Goal: Information Seeking & Learning: Learn about a topic

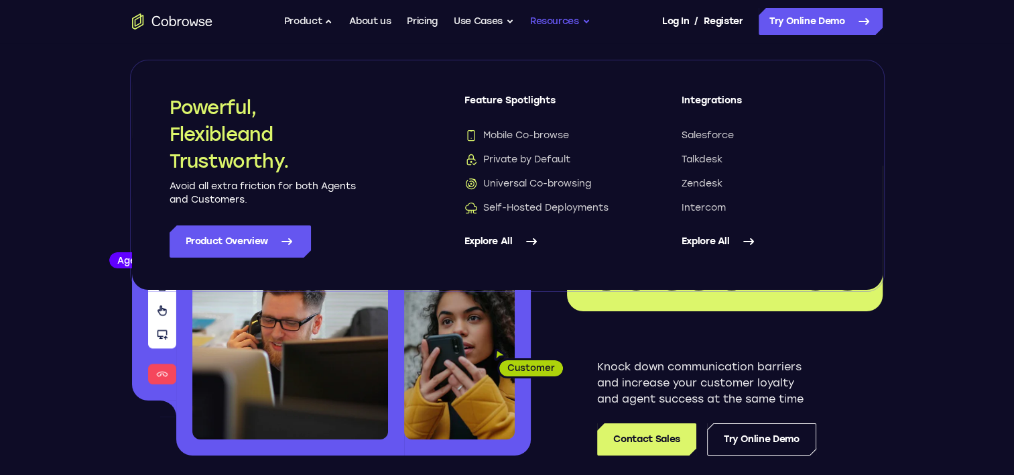
click at [573, 19] on button "Resources" at bounding box center [560, 21] width 60 height 27
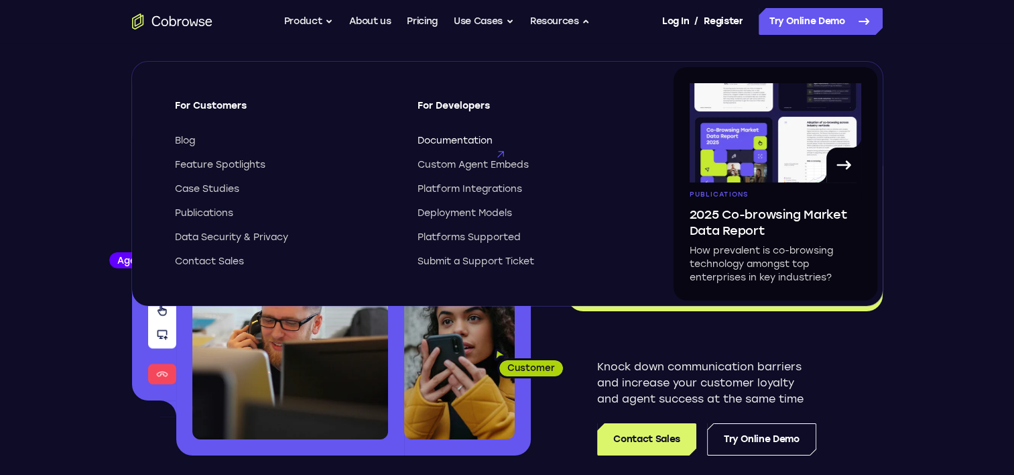
click at [467, 137] on span "Documentation" at bounding box center [455, 140] width 75 height 13
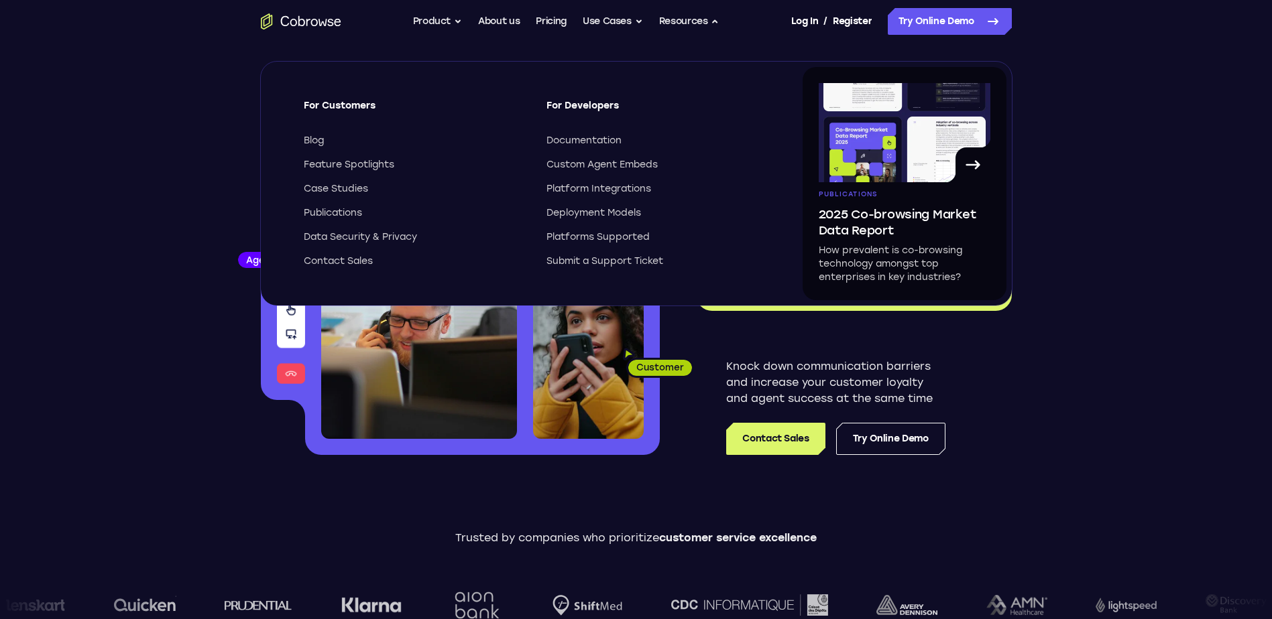
click at [398, 474] on p "Trusted by companies who prioritize customer service excellence" at bounding box center [636, 538] width 1272 height 16
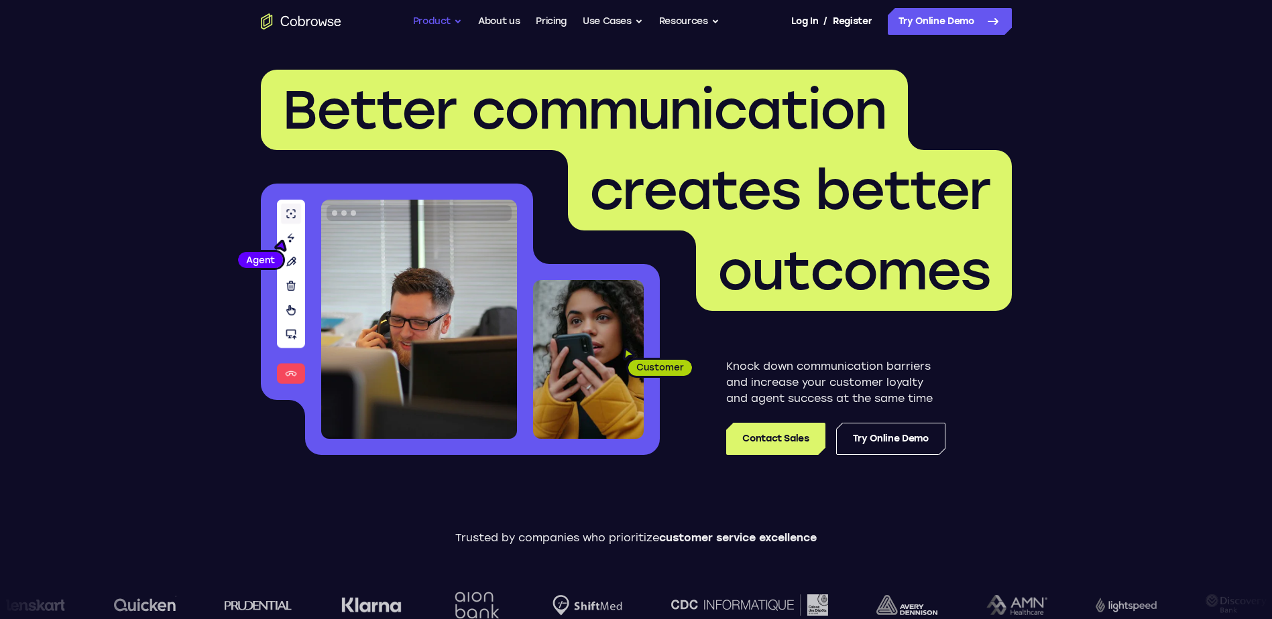
click at [454, 25] on button "Product" at bounding box center [438, 21] width 50 height 27
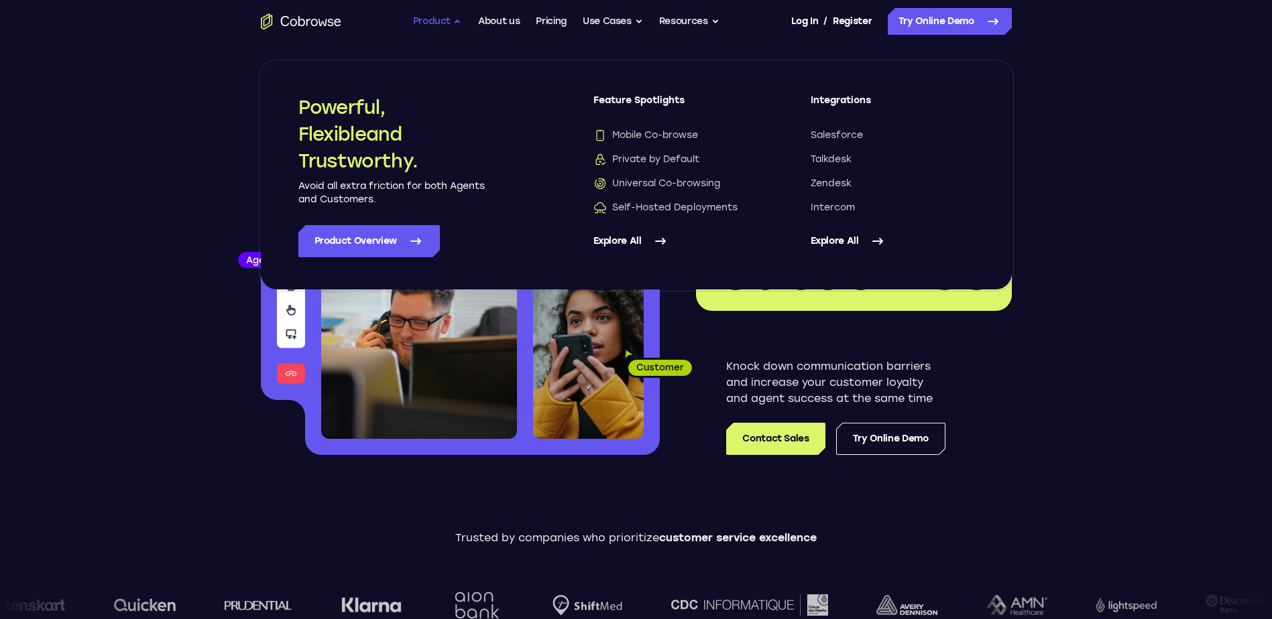
click at [454, 25] on button "Product" at bounding box center [438, 21] width 50 height 27
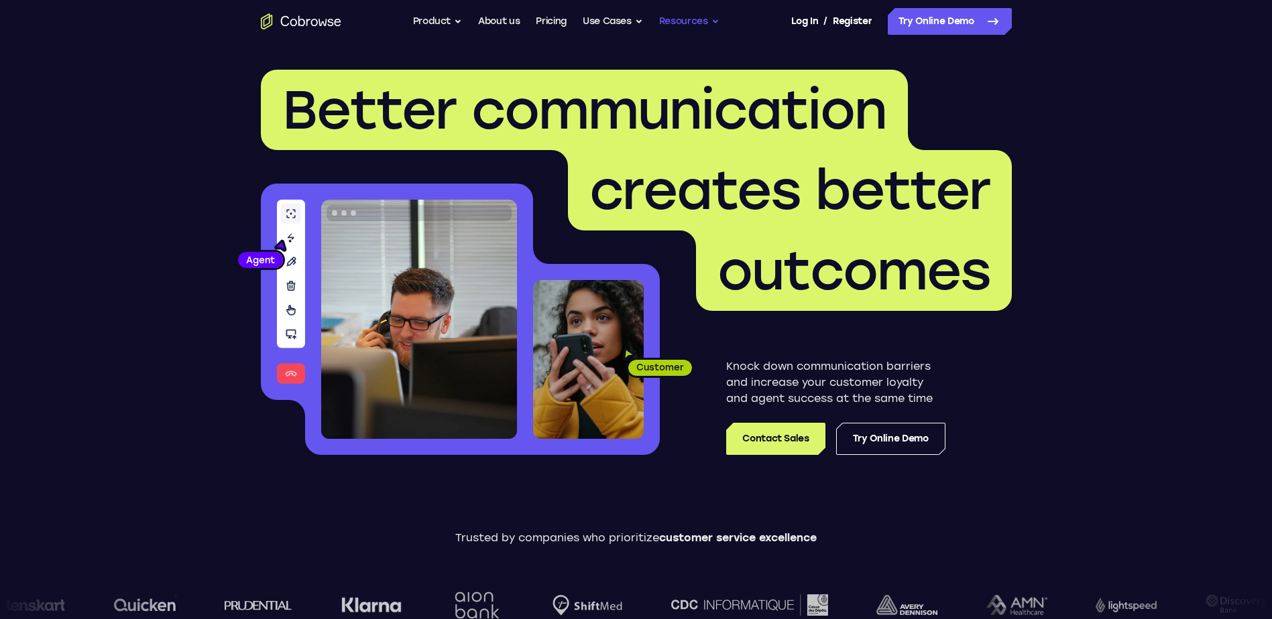
click at [702, 19] on button "Resources" at bounding box center [689, 21] width 60 height 27
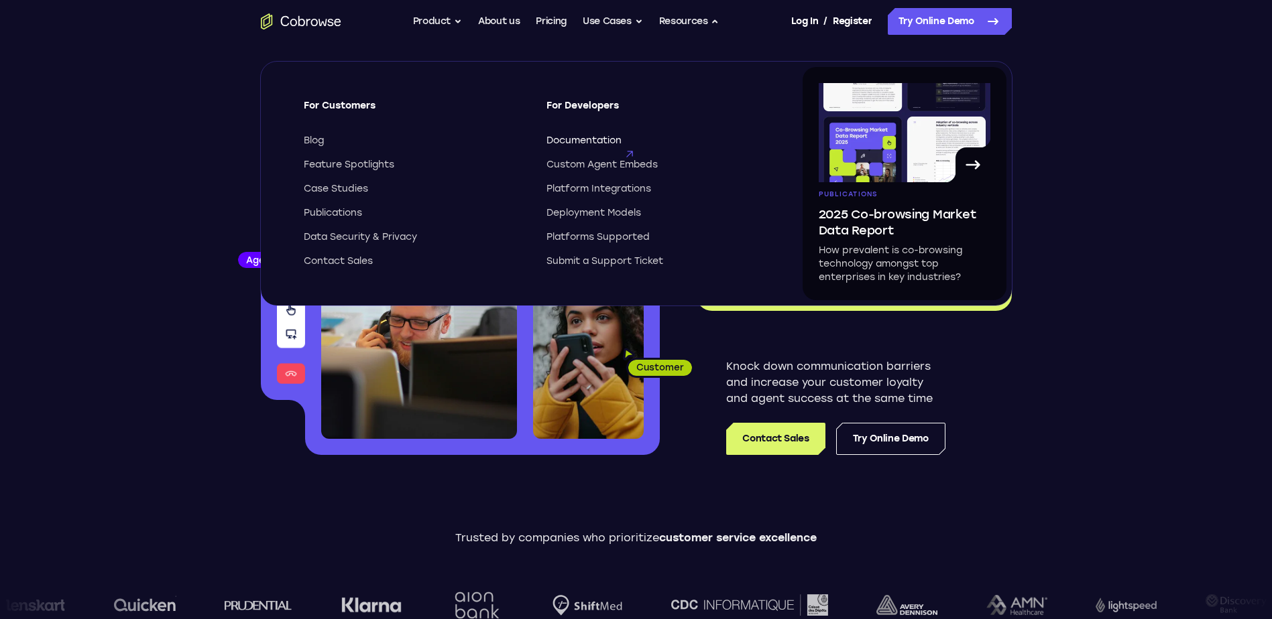
click at [604, 138] on span "Documentation" at bounding box center [583, 140] width 75 height 13
